Goal: Information Seeking & Learning: Check status

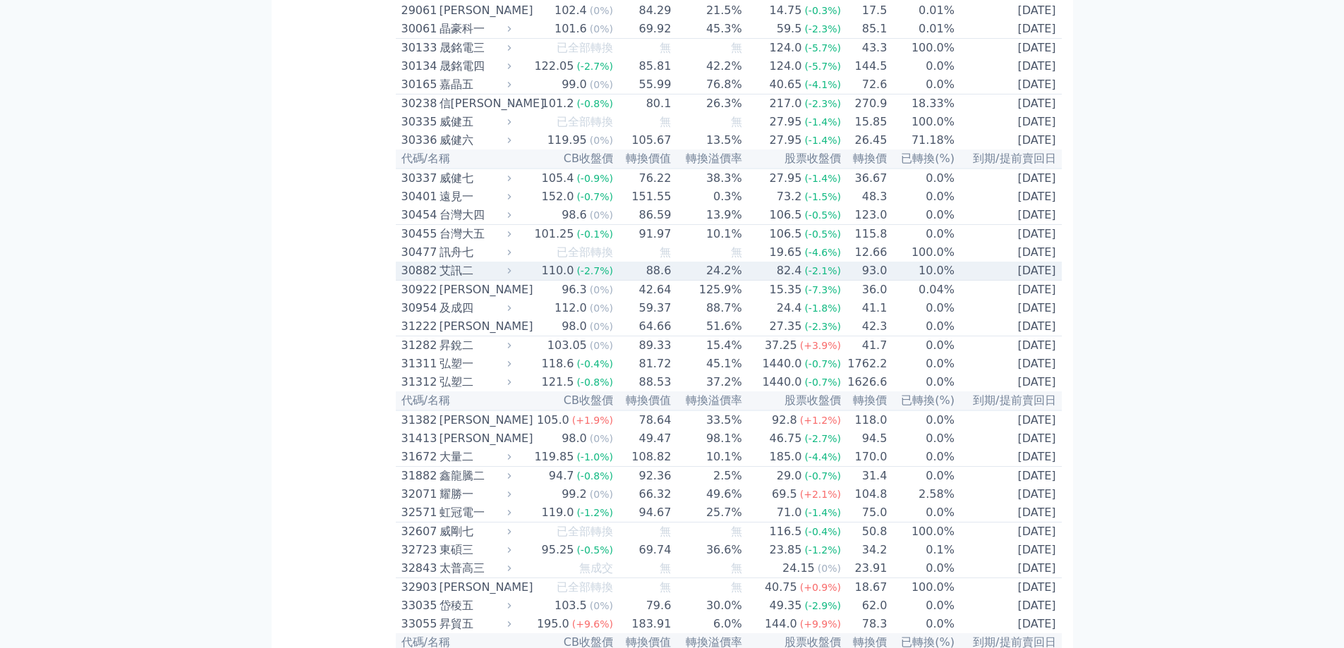
scroll to position [1975, 0]
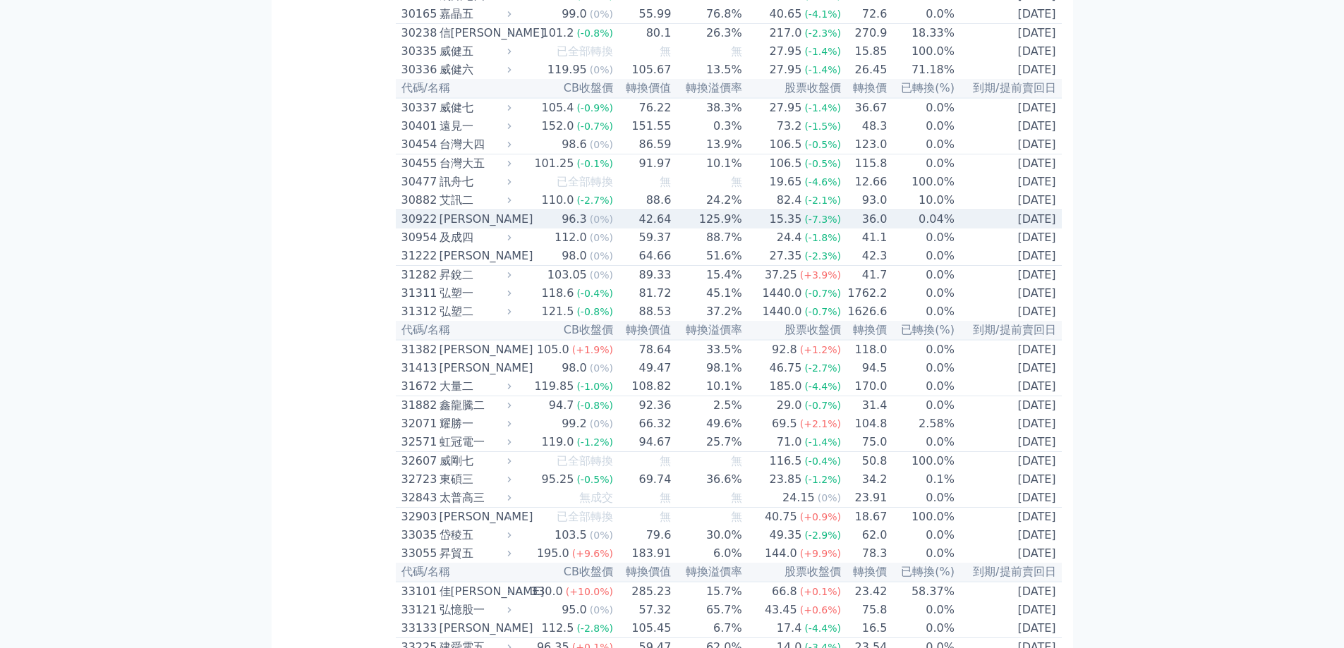
click at [593, 225] on span "(0%)" at bounding box center [601, 219] width 23 height 11
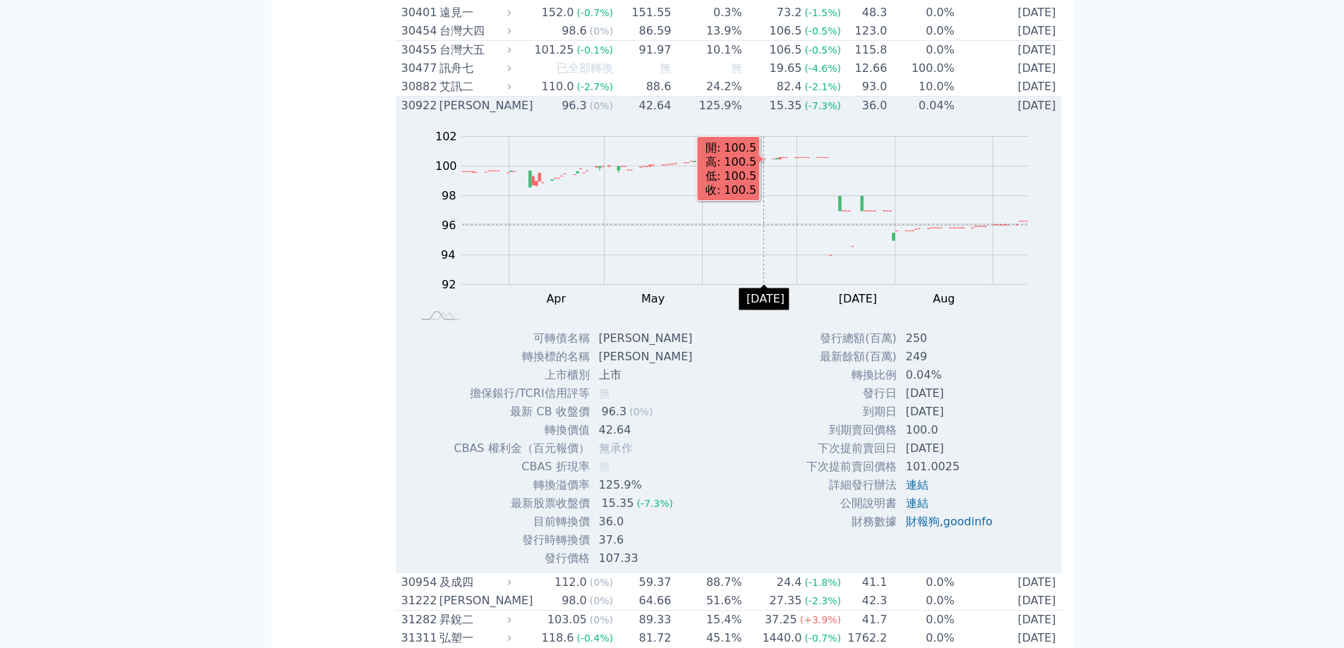
scroll to position [2258, 0]
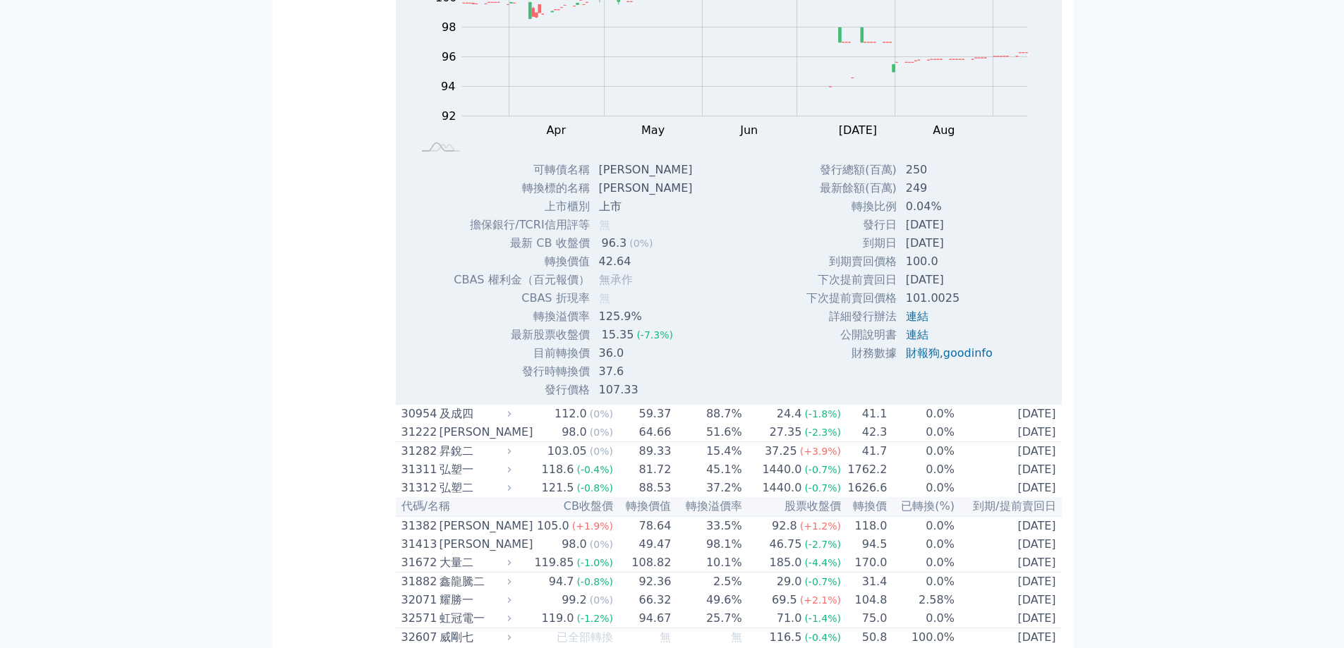
drag, startPoint x: 907, startPoint y: 434, endPoint x: 968, endPoint y: 437, distance: 61.5
click at [968, 289] on td "[DATE]" at bounding box center [950, 280] width 107 height 18
click at [970, 289] on td "[DATE]" at bounding box center [950, 280] width 107 height 18
click at [953, 271] on td "100.0" at bounding box center [950, 262] width 107 height 18
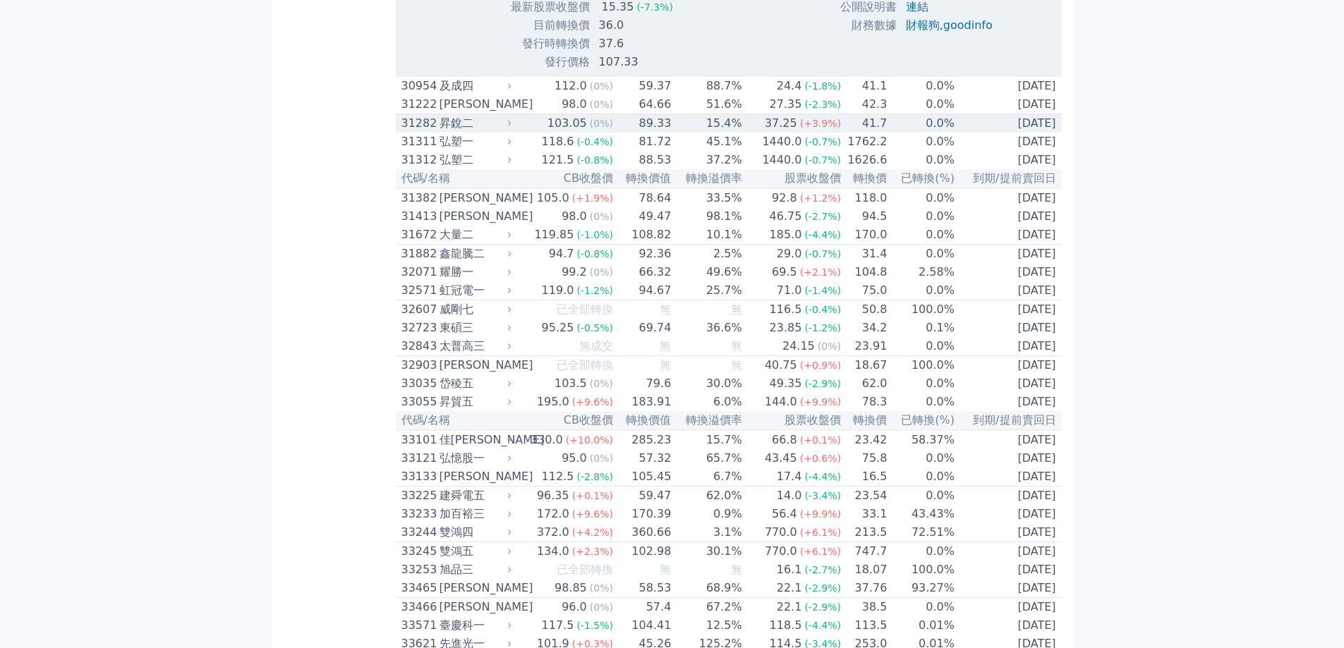
scroll to position [2610, 0]
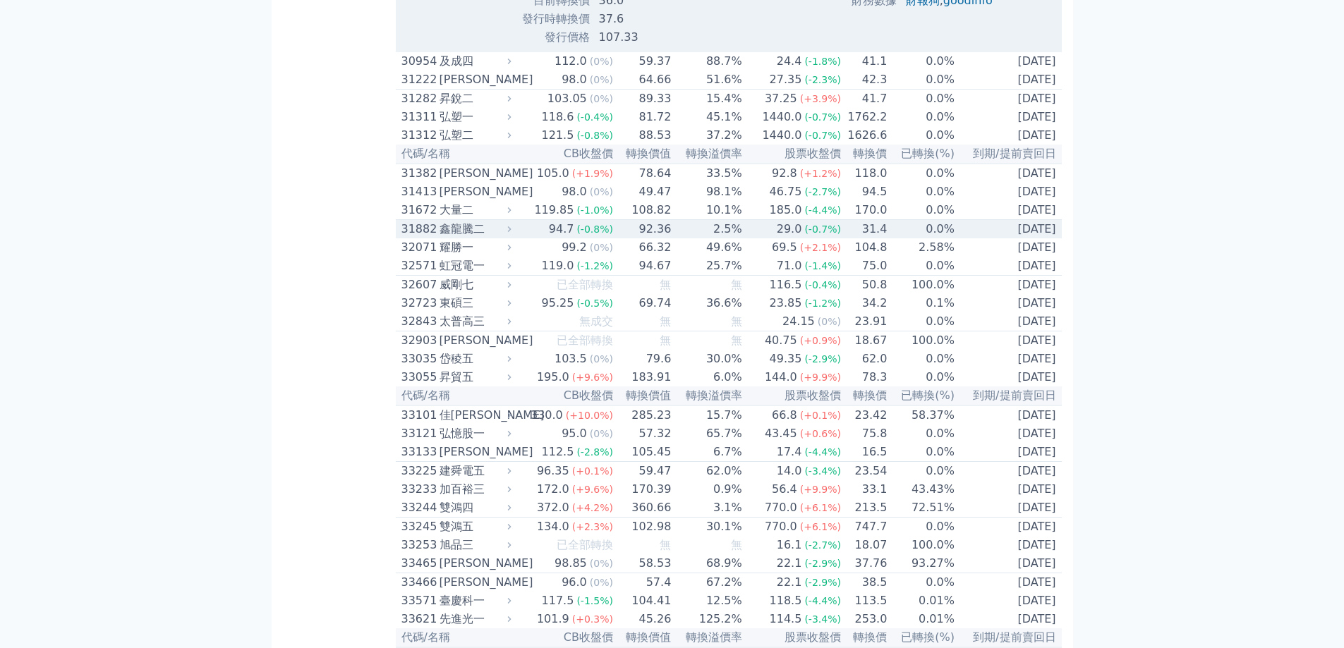
click at [675, 239] on td "2.5%" at bounding box center [707, 229] width 71 height 19
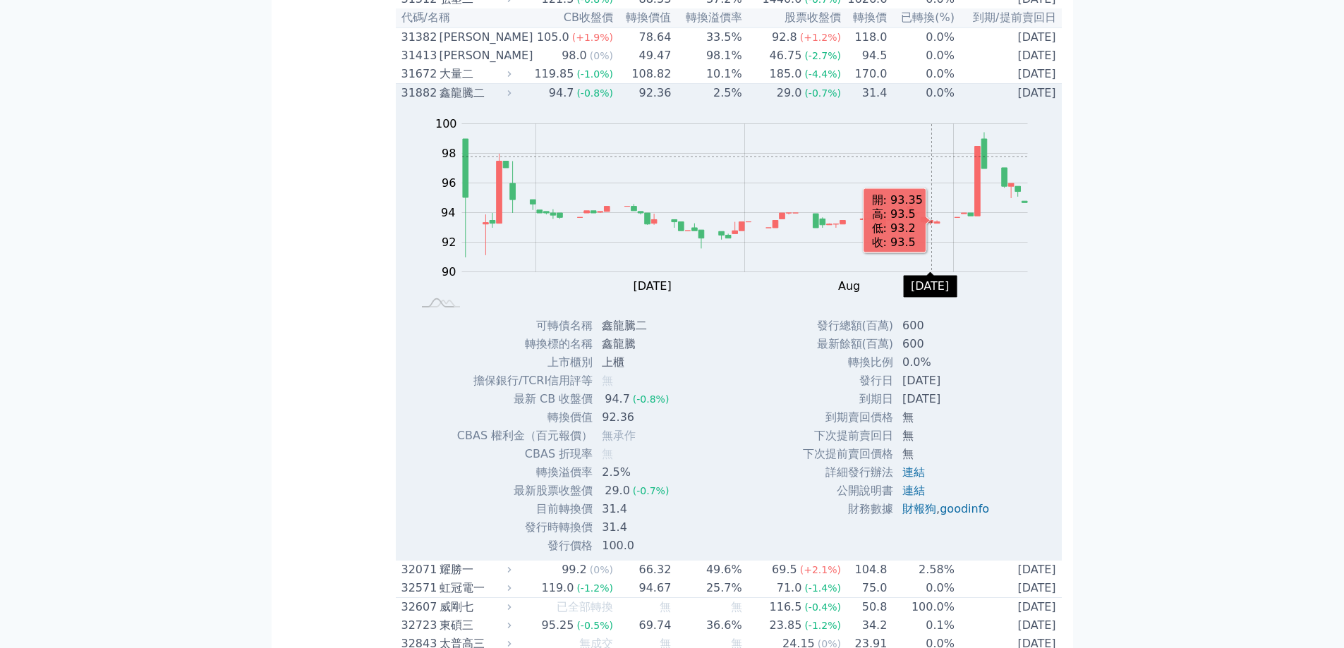
scroll to position [2822, 0]
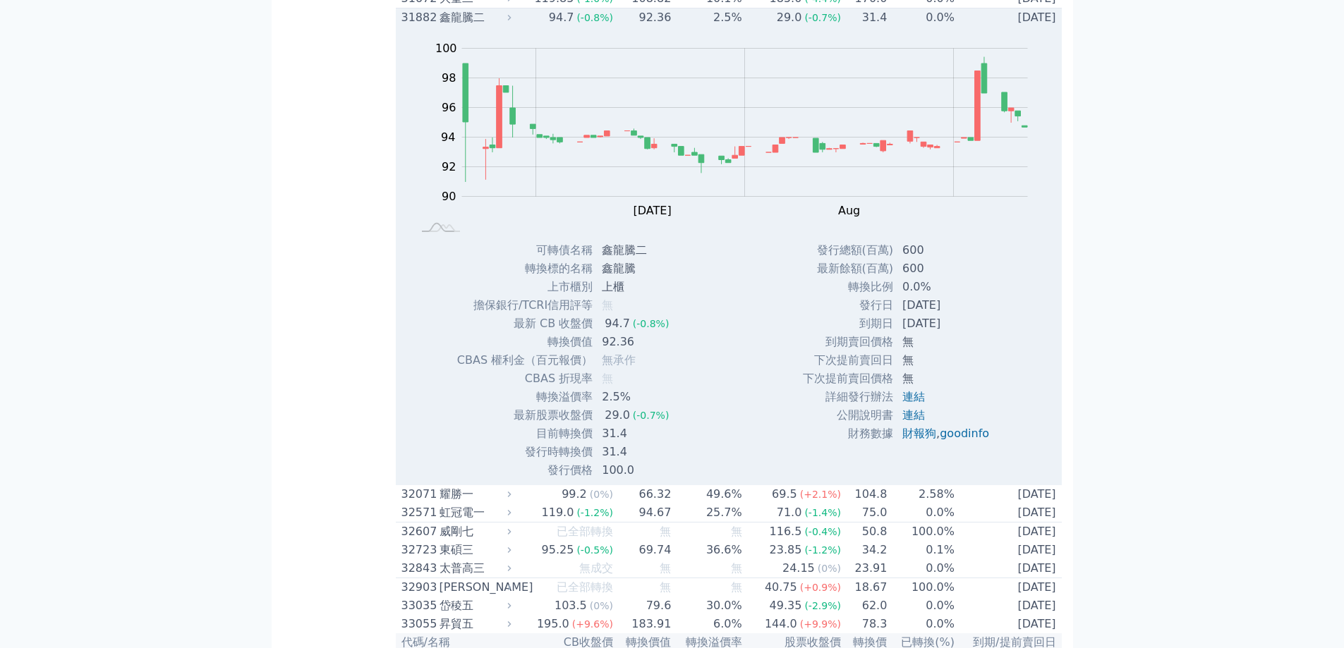
click at [634, 28] on td "92.36" at bounding box center [643, 17] width 58 height 19
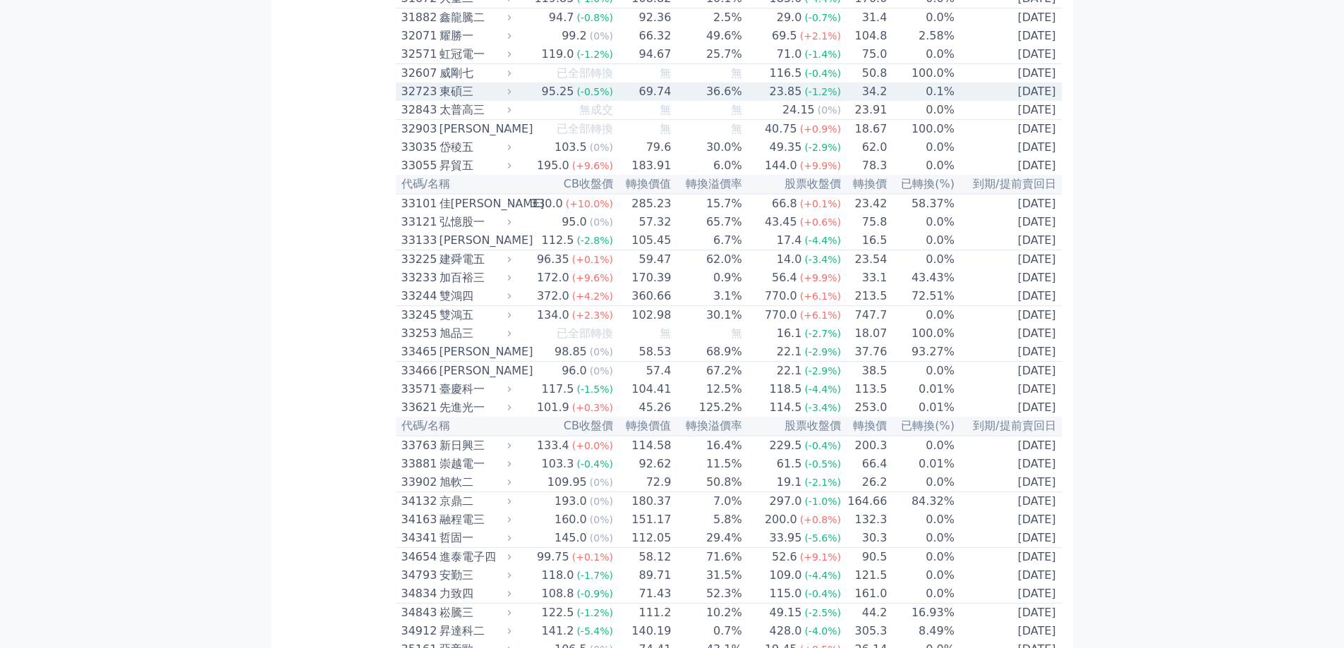
click at [629, 101] on td "69.74" at bounding box center [643, 92] width 58 height 18
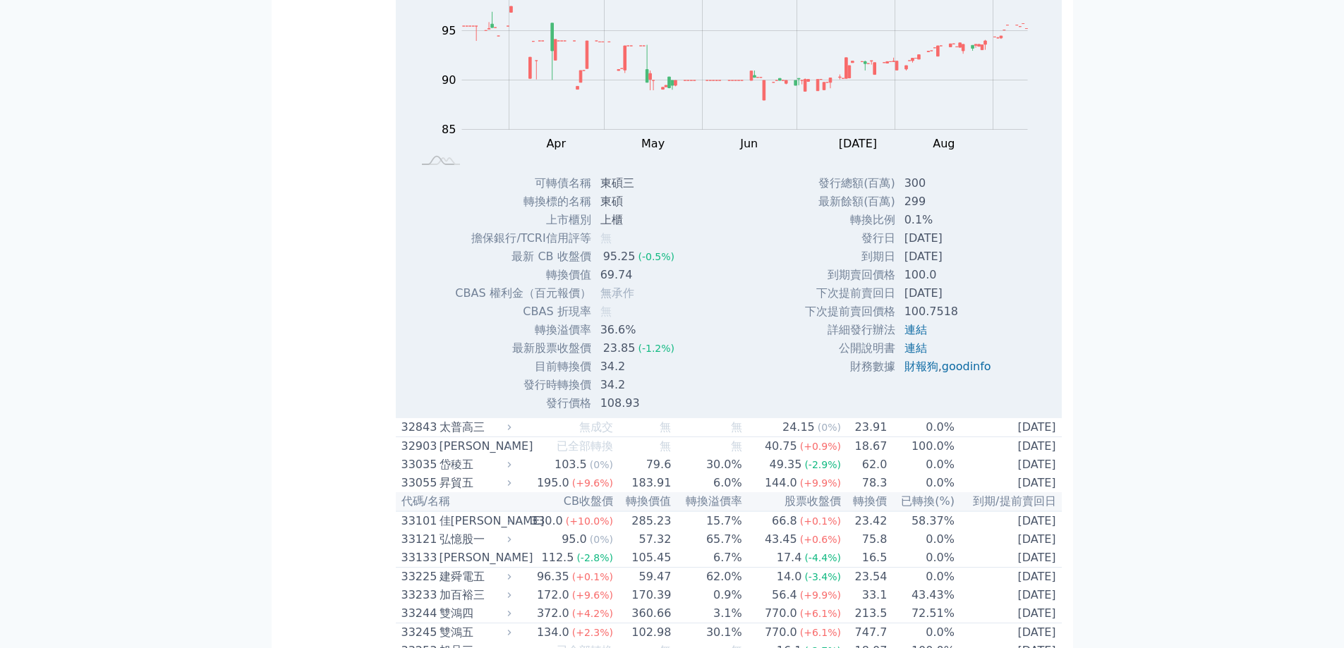
scroll to position [2893, 0]
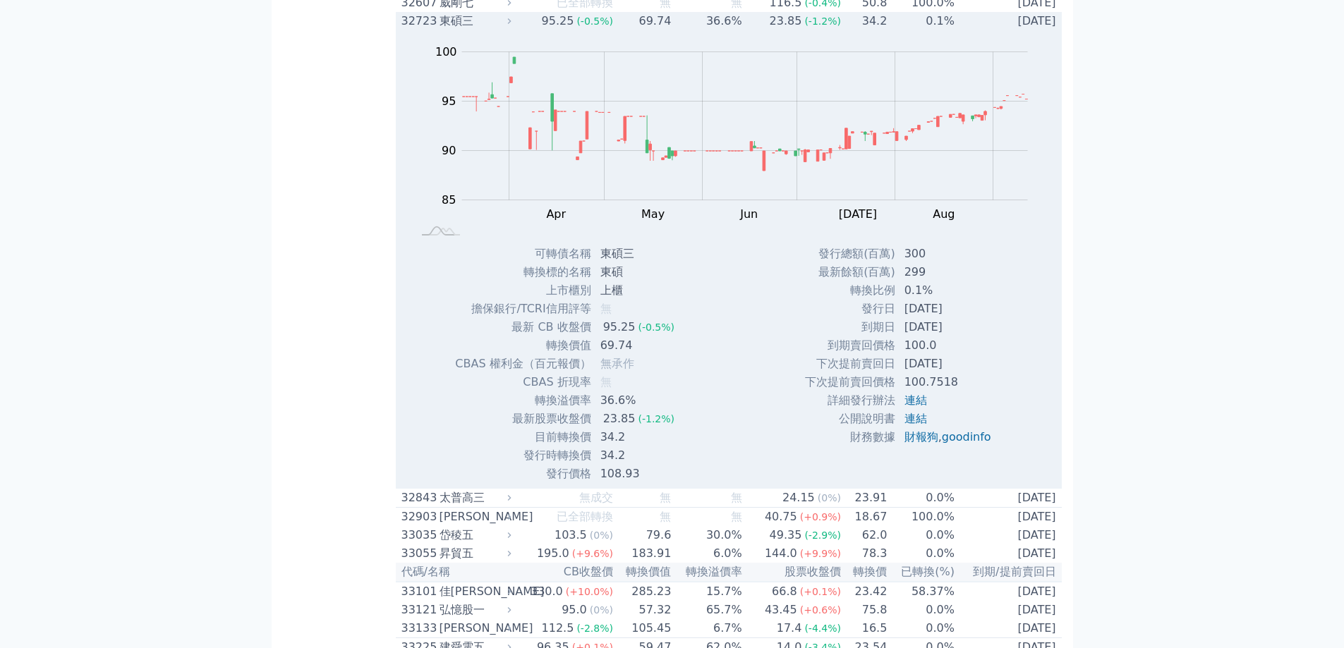
click at [624, 30] on td "69.74" at bounding box center [643, 21] width 58 height 18
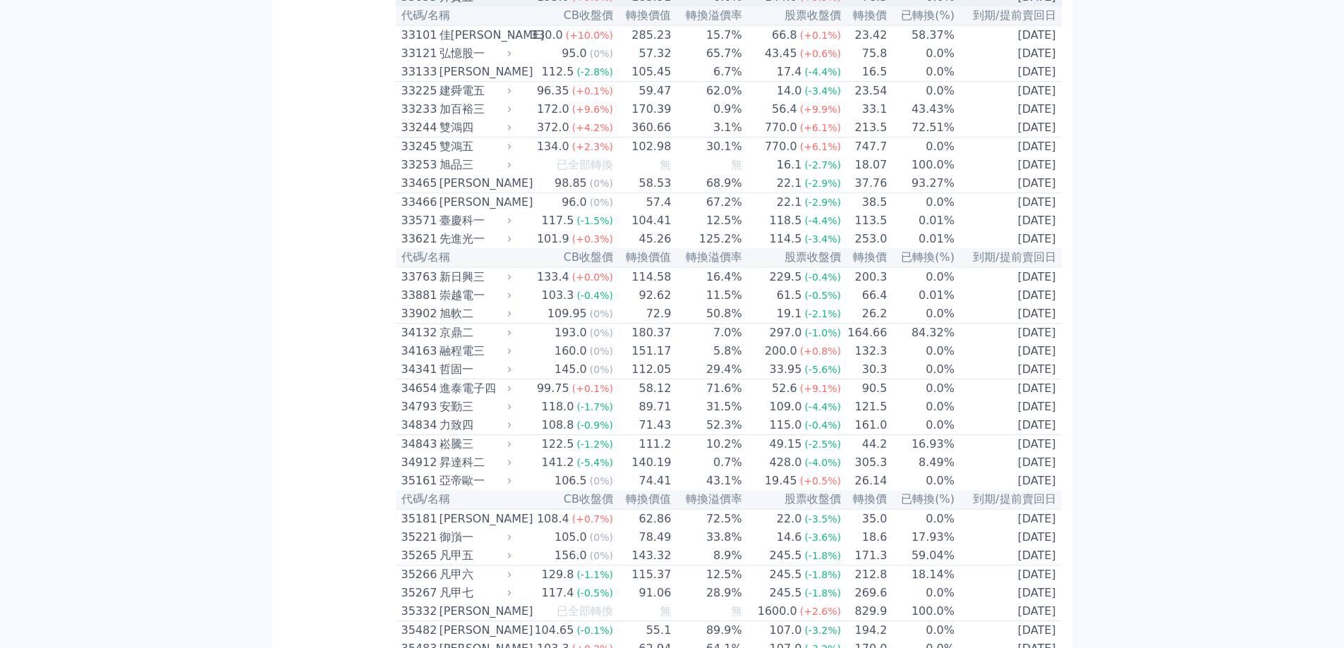
scroll to position [3034, 0]
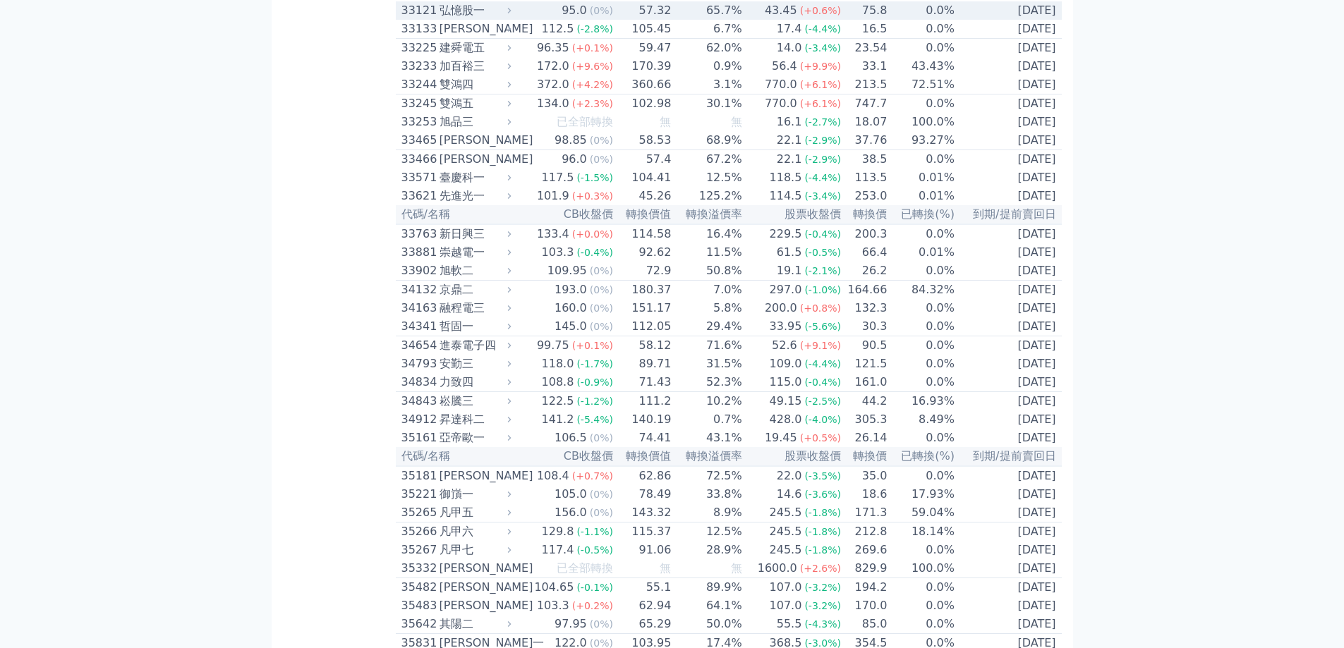
click at [611, 16] on span "(0%)" at bounding box center [601, 10] width 23 height 11
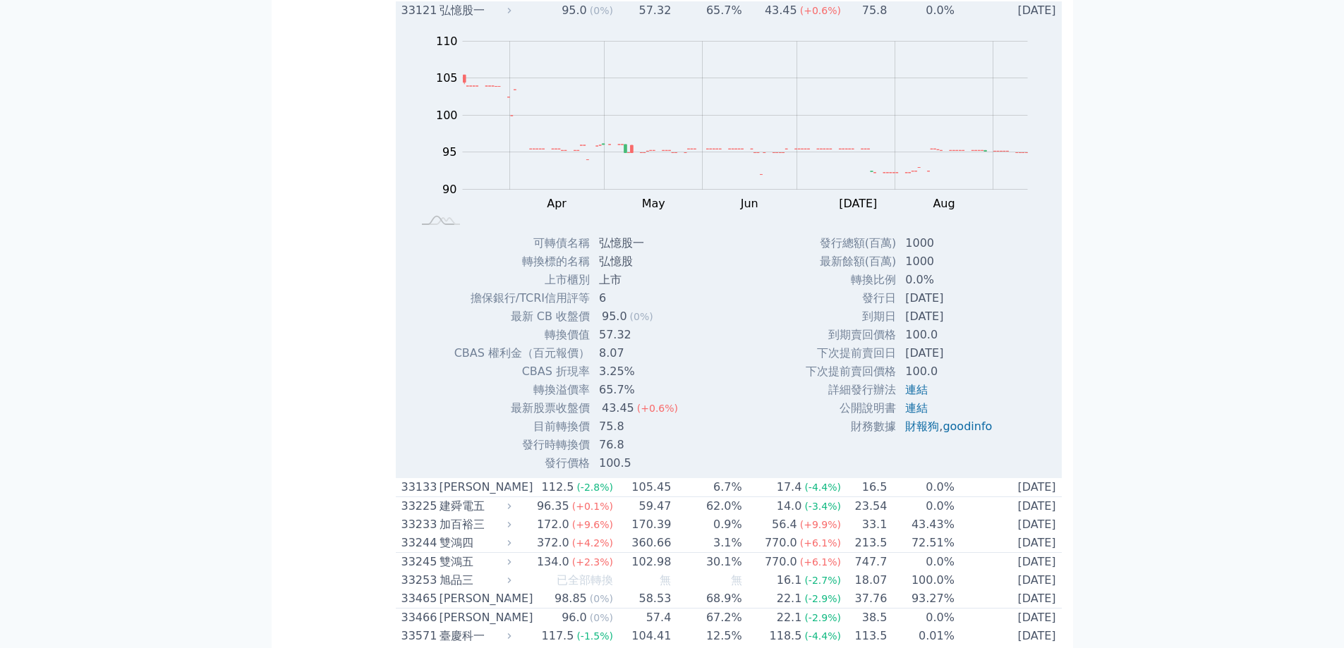
click at [611, 16] on span "(0%)" at bounding box center [601, 10] width 23 height 11
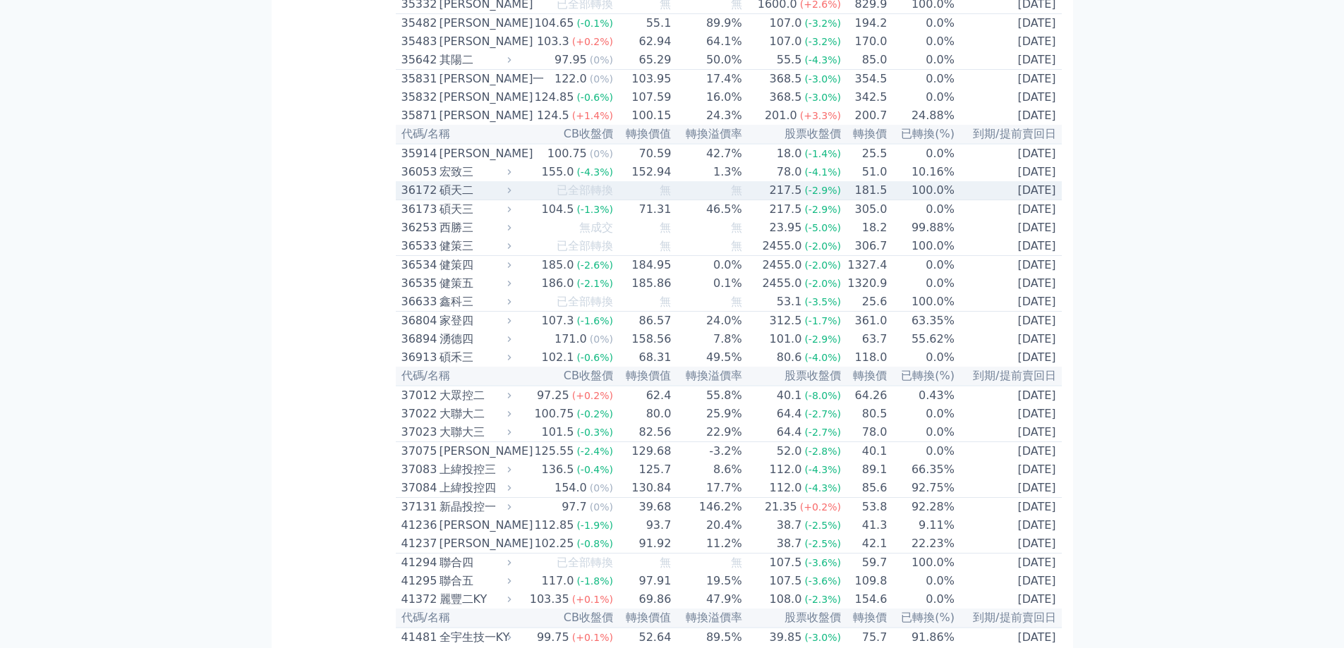
scroll to position [3669, 0]
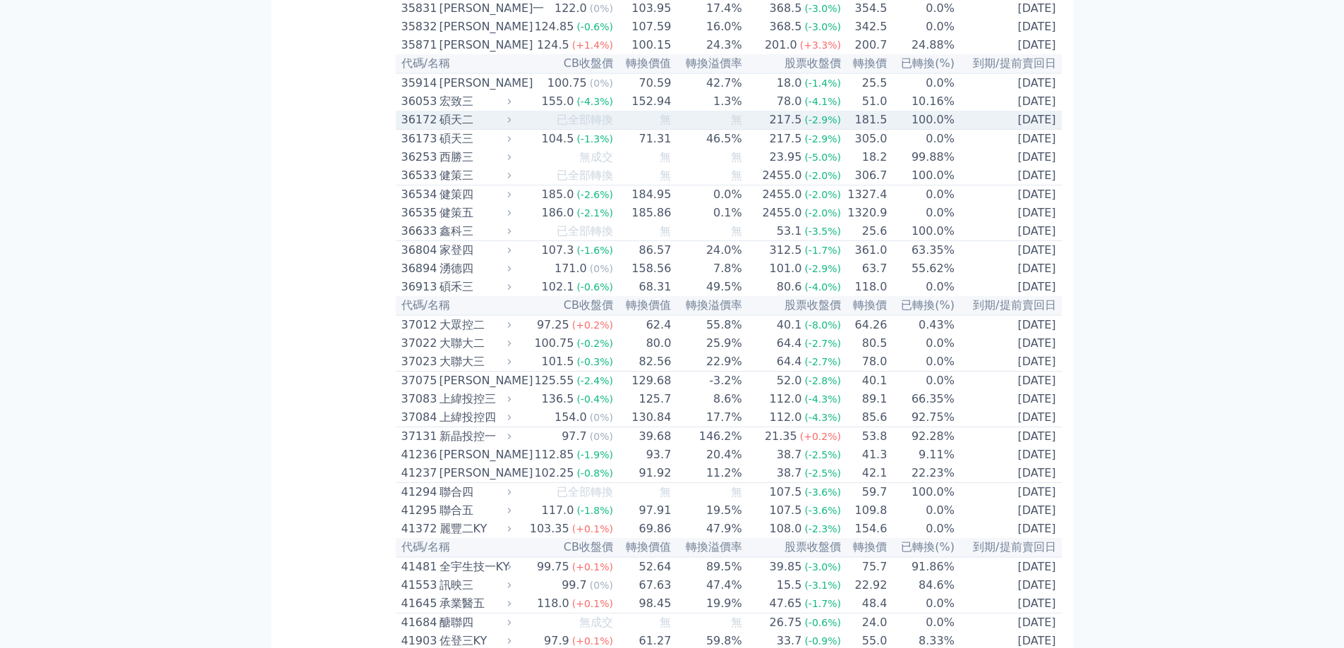
click at [602, 126] on span "已全部轉換" at bounding box center [585, 119] width 56 height 13
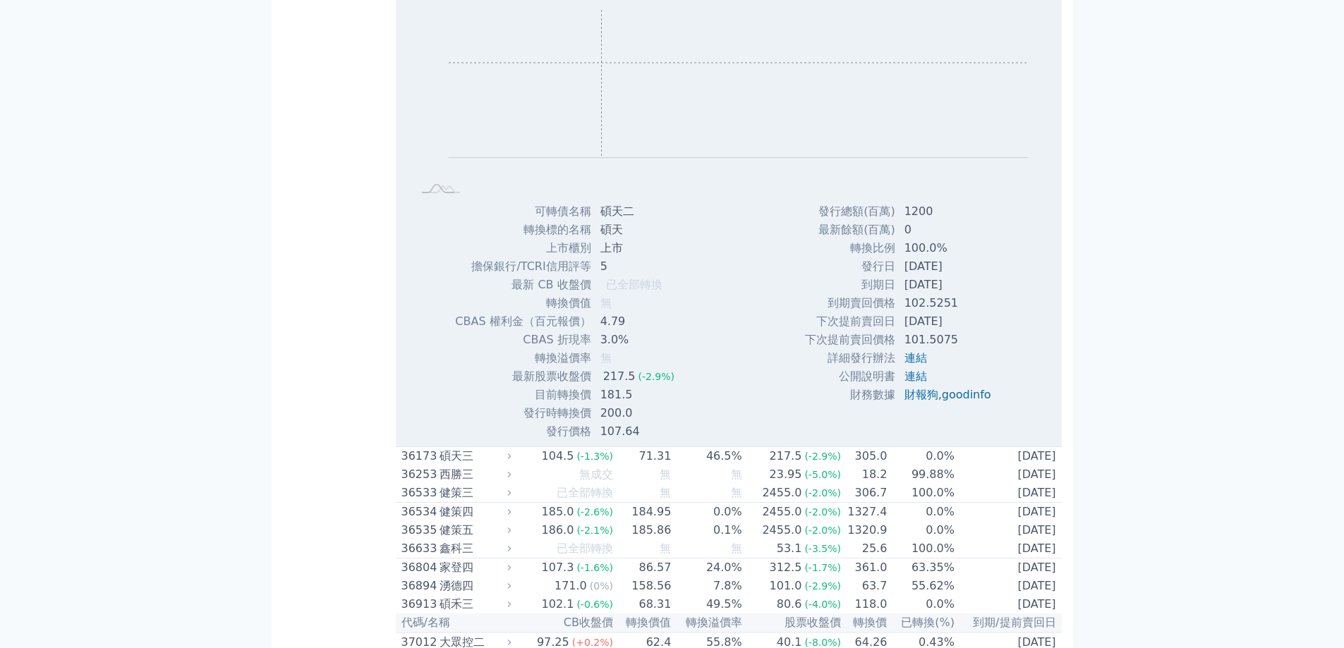
scroll to position [3739, 0]
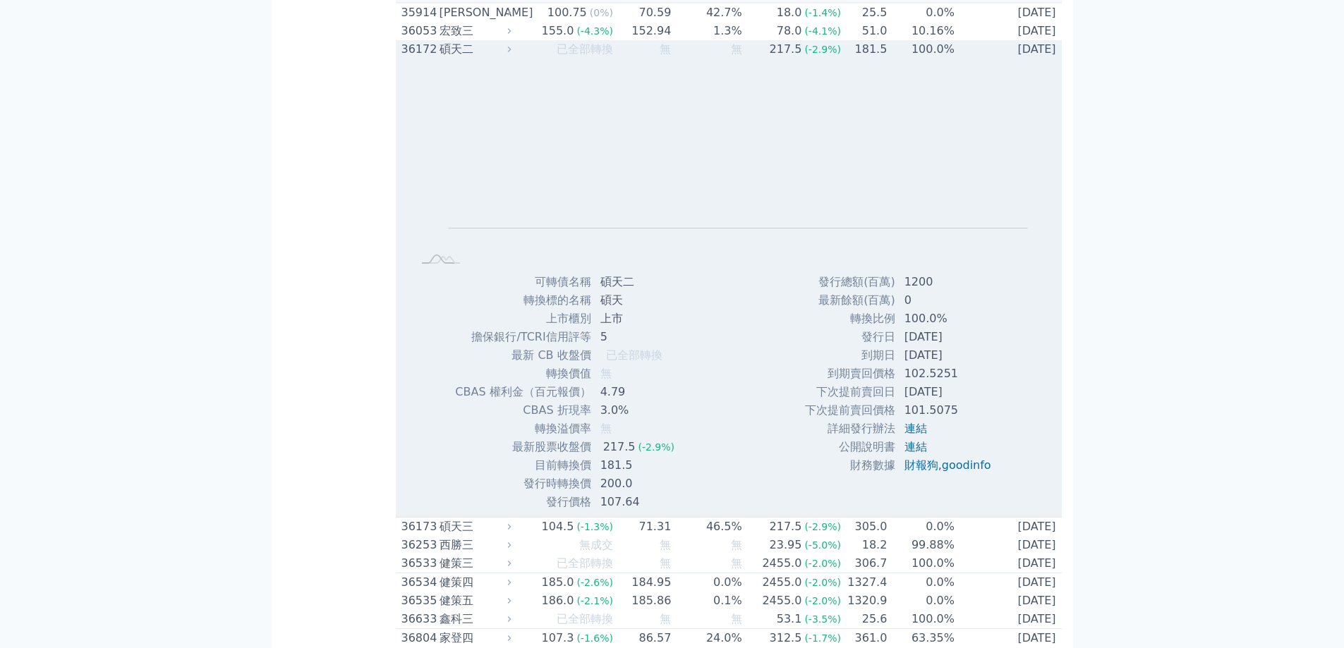
click at [571, 56] on span "已全部轉換" at bounding box center [585, 48] width 56 height 13
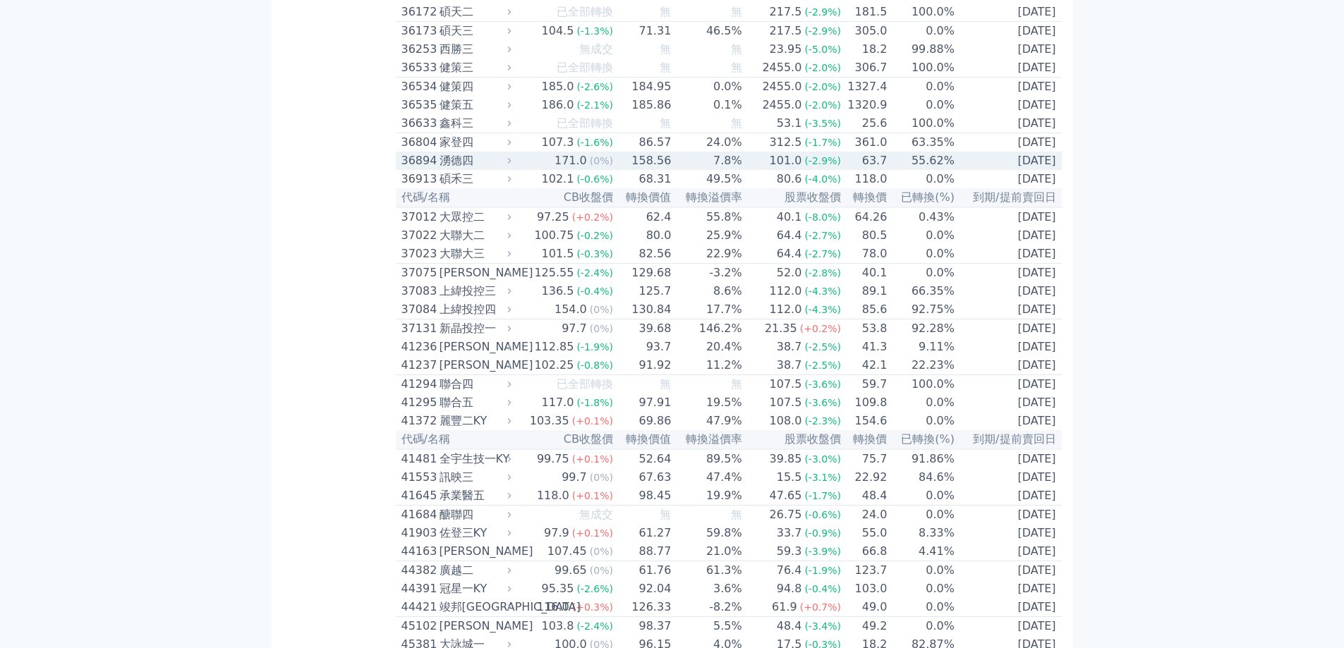
scroll to position [3810, 0]
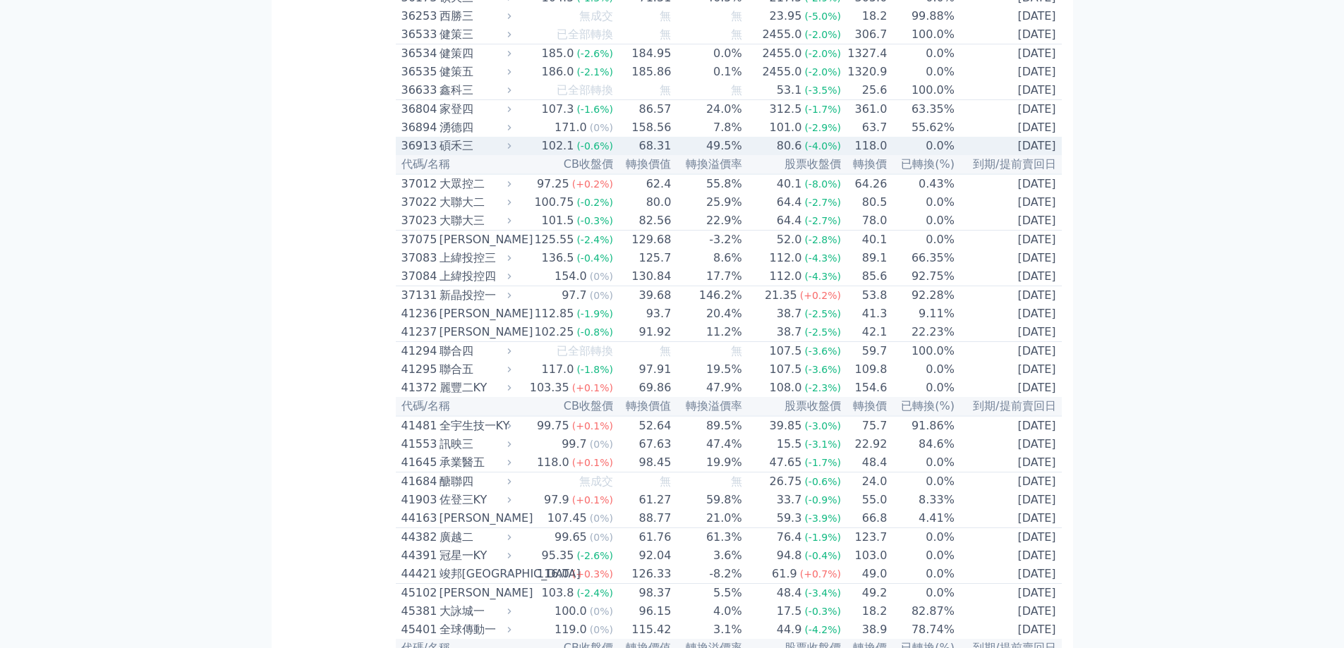
click at [587, 152] on span "(-0.6%)" at bounding box center [594, 145] width 37 height 11
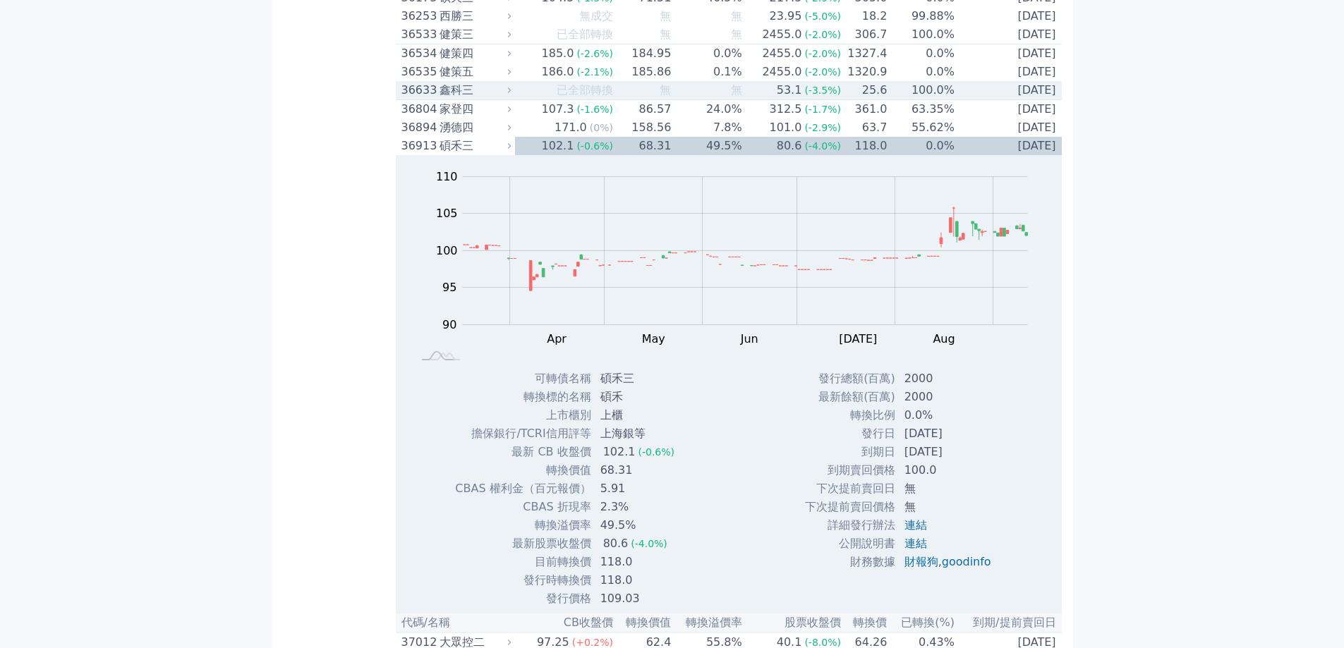
scroll to position [3951, 0]
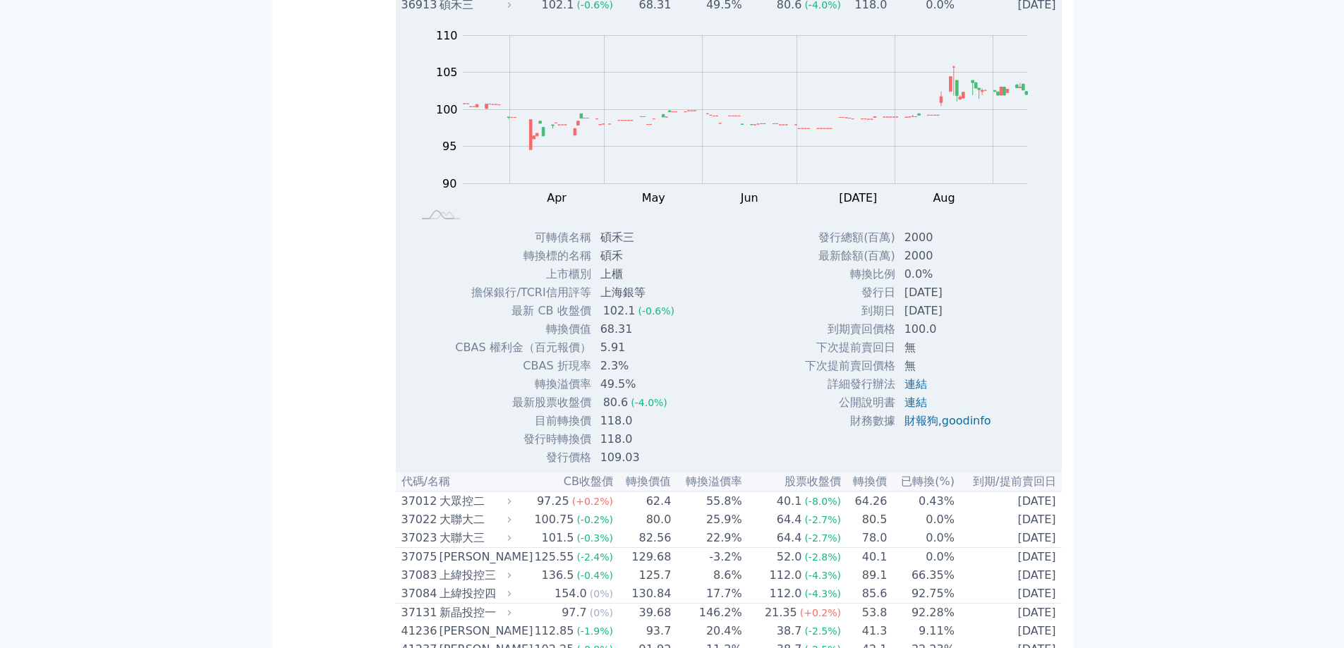
click at [529, 14] on td "102.1 (-0.6%)" at bounding box center [564, 5] width 99 height 18
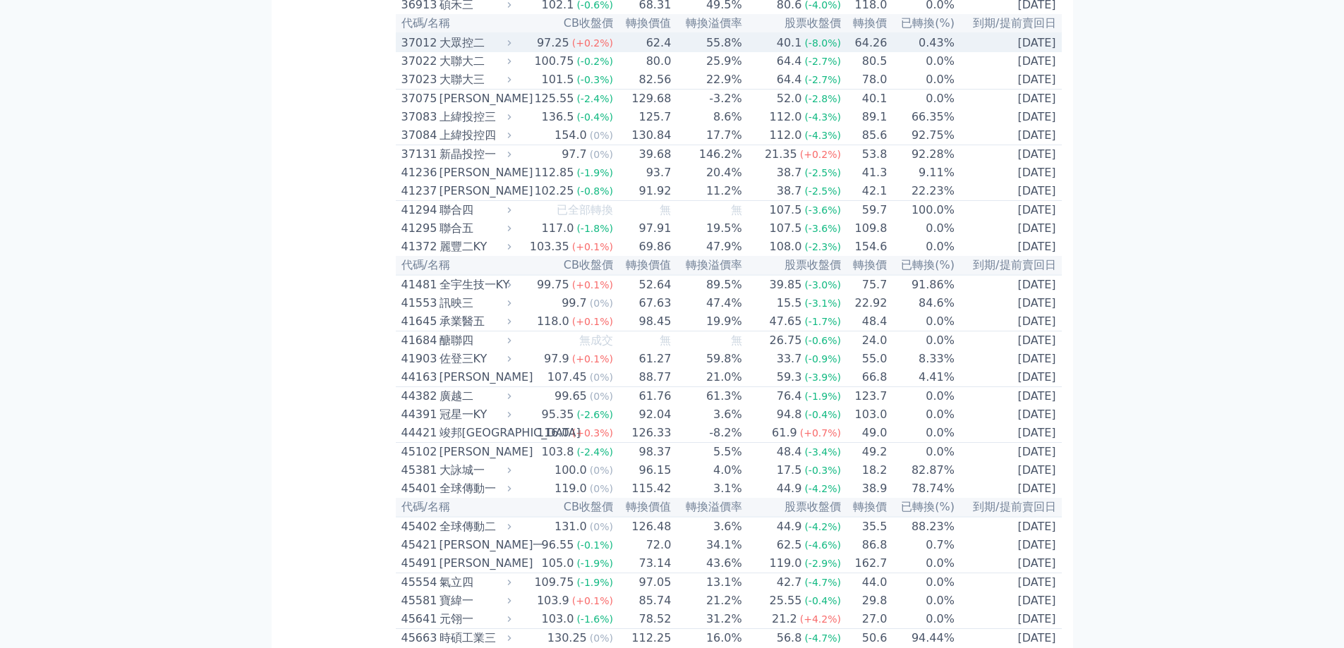
click at [569, 52] on div "97.25" at bounding box center [553, 43] width 38 height 17
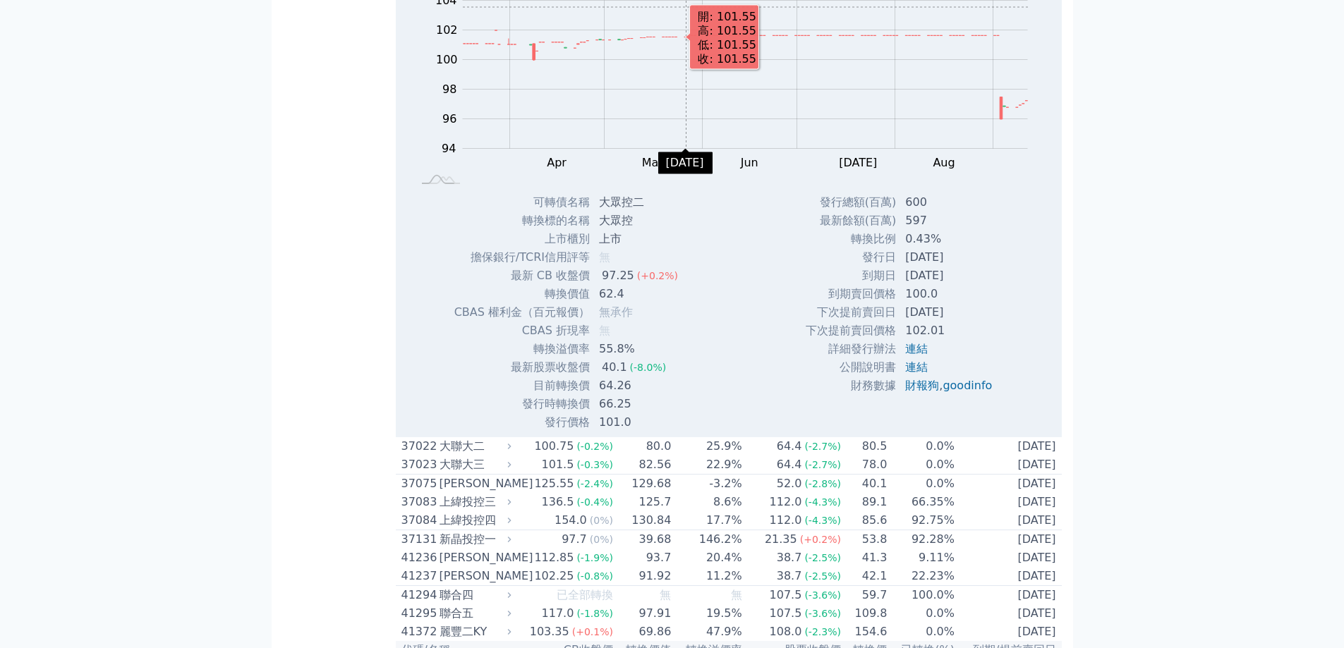
scroll to position [4092, 0]
